Goal: Find specific page/section: Find specific page/section

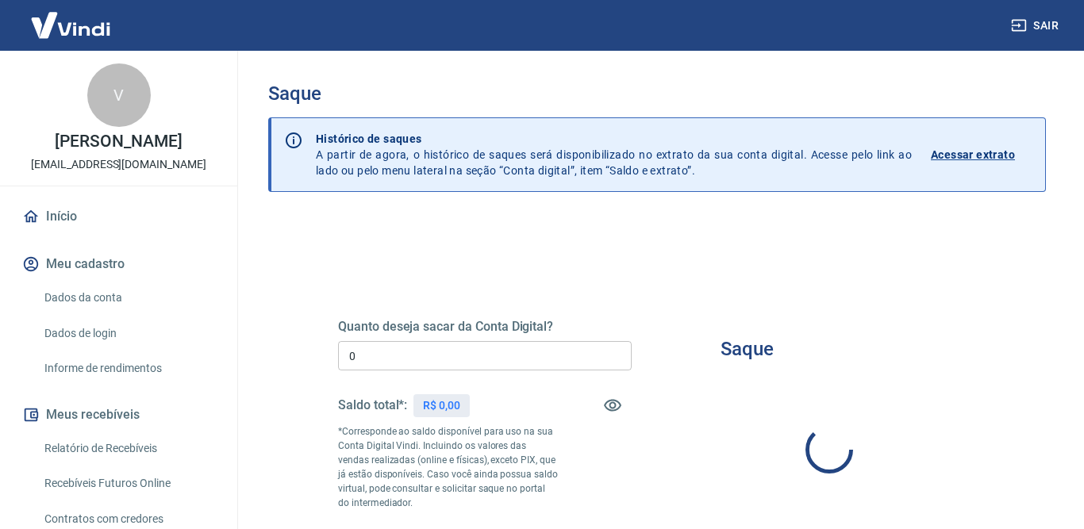
type input "R$ 0,00"
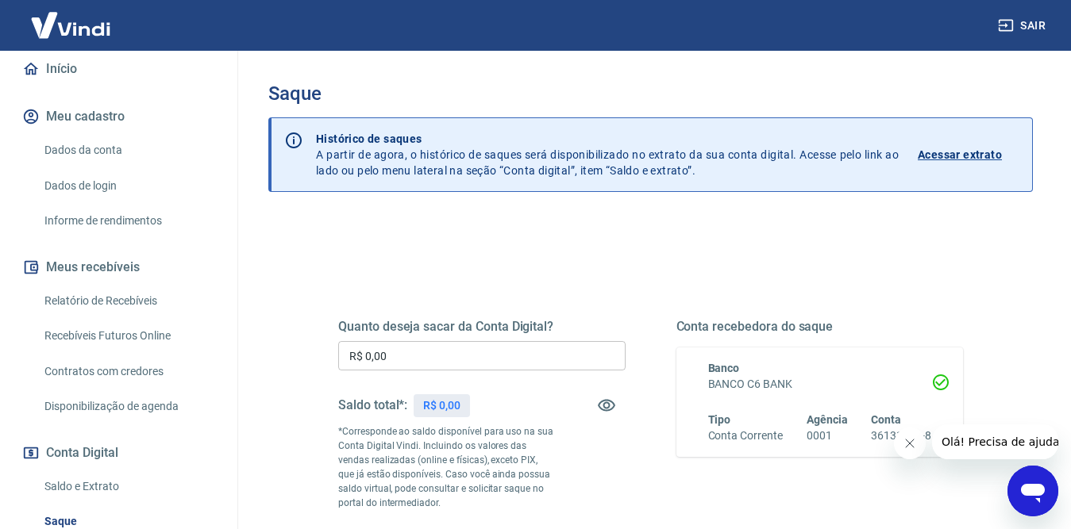
scroll to position [159, 0]
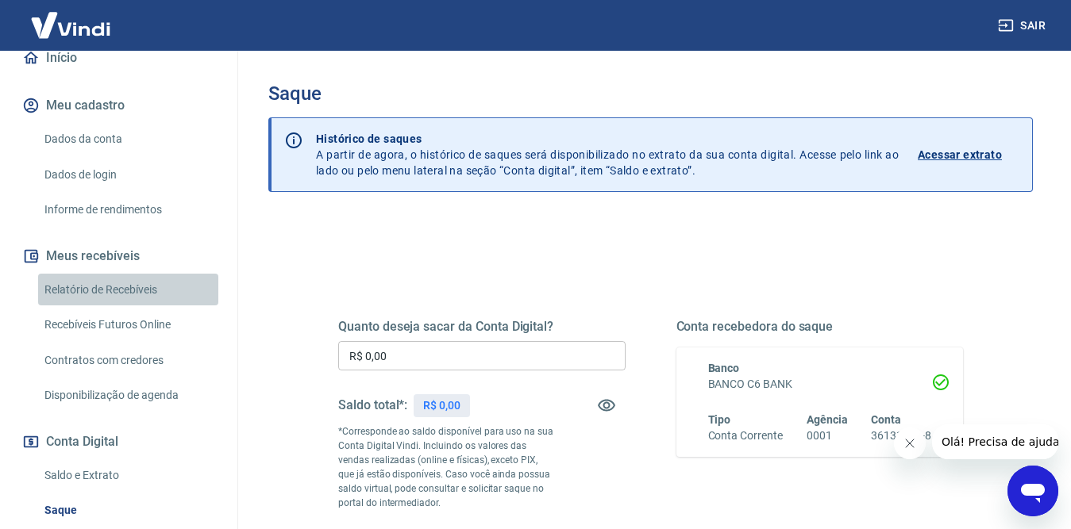
click at [140, 289] on link "Relatório de Recebíveis" at bounding box center [128, 290] width 180 height 33
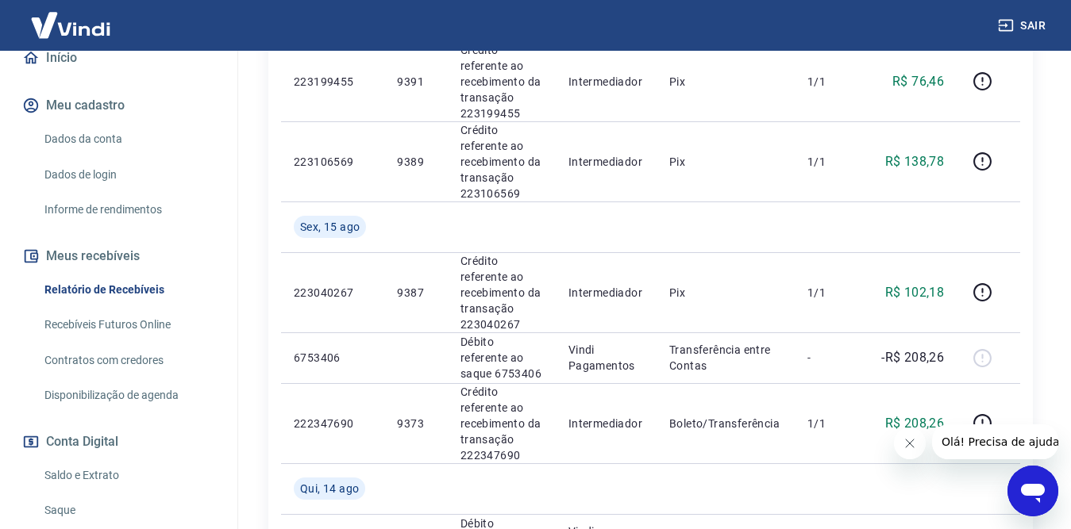
scroll to position [901, 0]
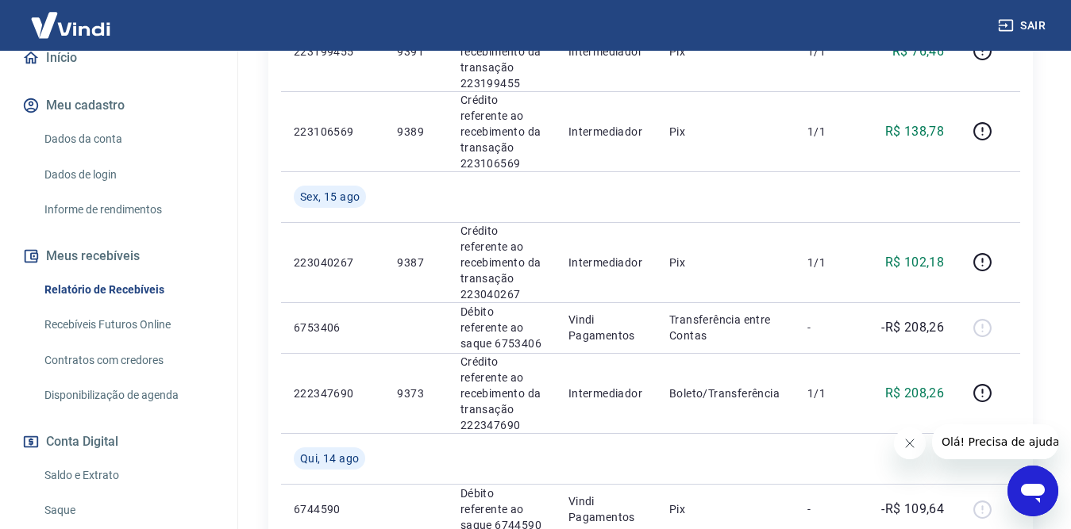
click at [105, 325] on link "Recebíveis Futuros Online" at bounding box center [128, 325] width 180 height 33
